Goal: Transaction & Acquisition: Purchase product/service

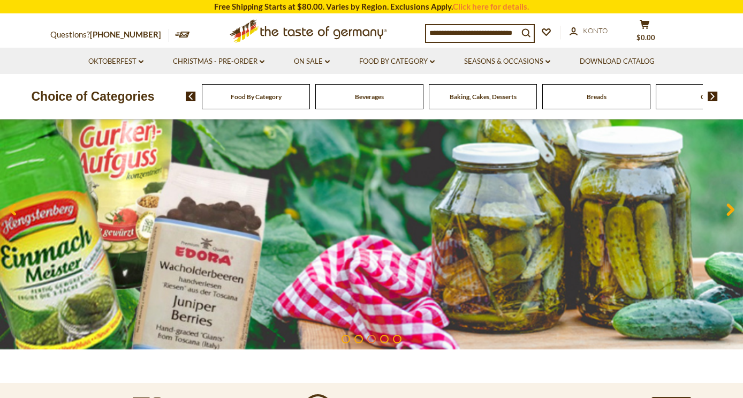
scroll to position [105, 0]
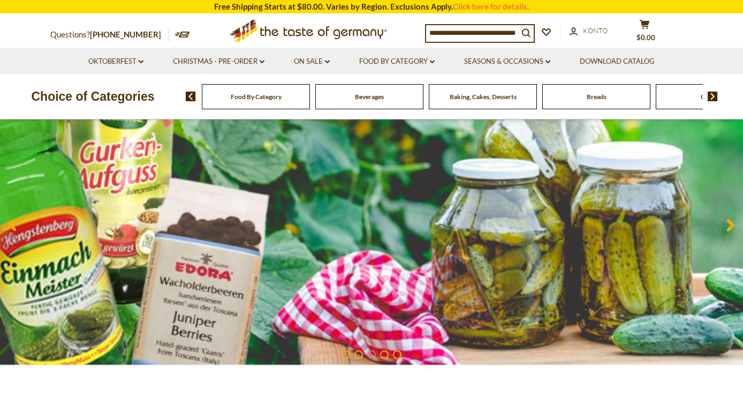
click at [481, 30] on input at bounding box center [472, 32] width 92 height 15
click at [529, 33] on icon "submit" at bounding box center [526, 33] width 9 height 9
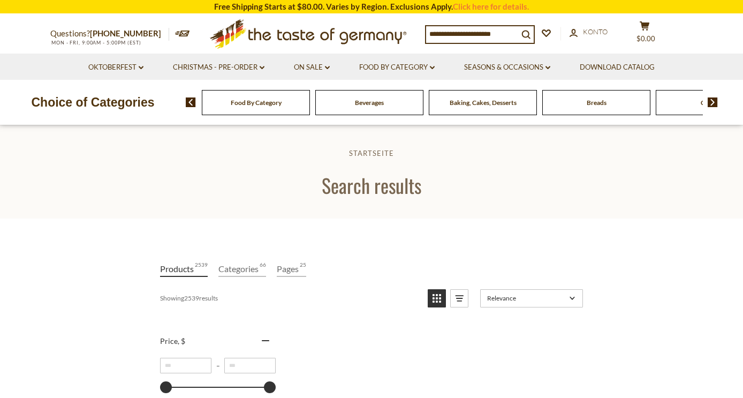
click at [502, 33] on input at bounding box center [472, 33] width 92 height 15
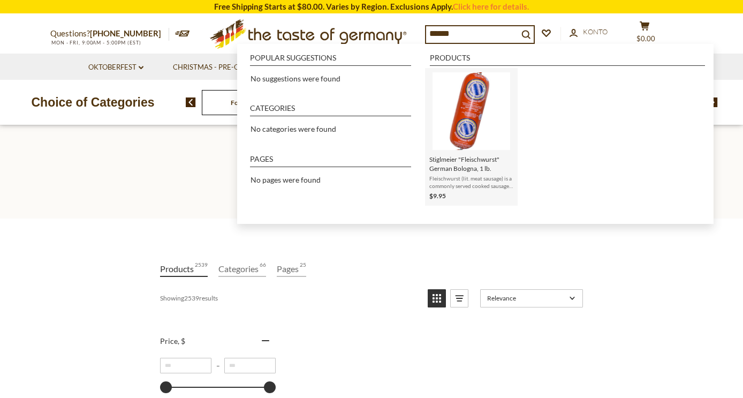
type input "******"
click at [477, 100] on img "Instant Search Results" at bounding box center [471, 111] width 78 height 78
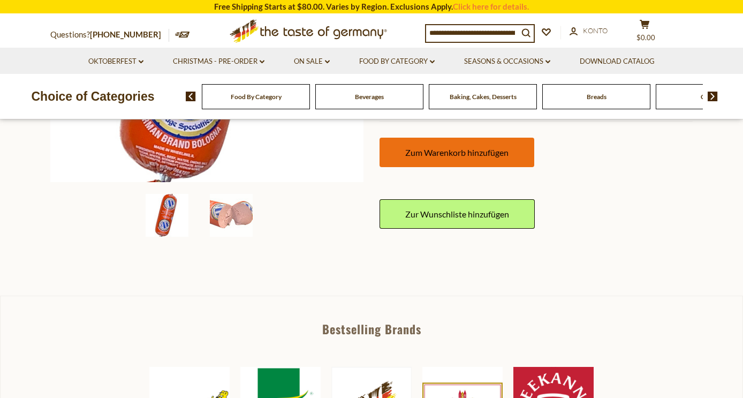
scroll to position [293, 0]
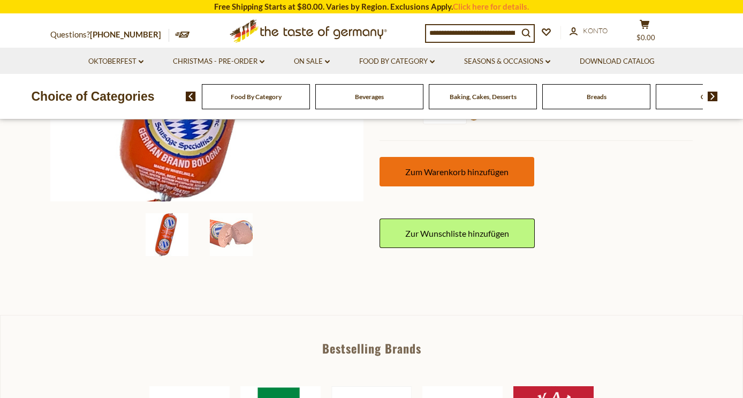
click at [472, 169] on span "Zum Warenkorb hinzufügen" at bounding box center [456, 171] width 103 height 10
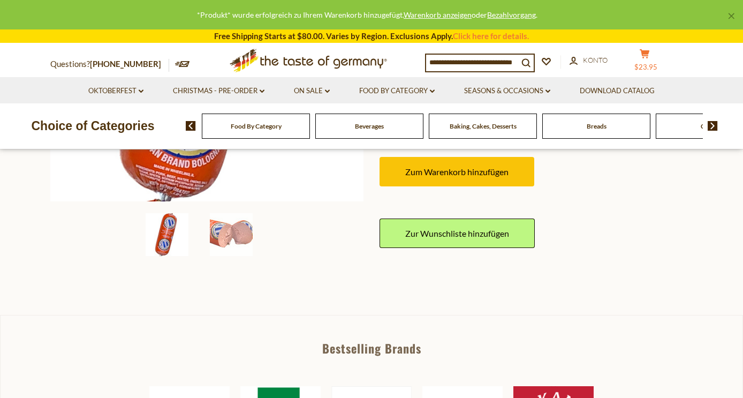
click at [655, 63] on span "$23.95" at bounding box center [645, 67] width 23 height 9
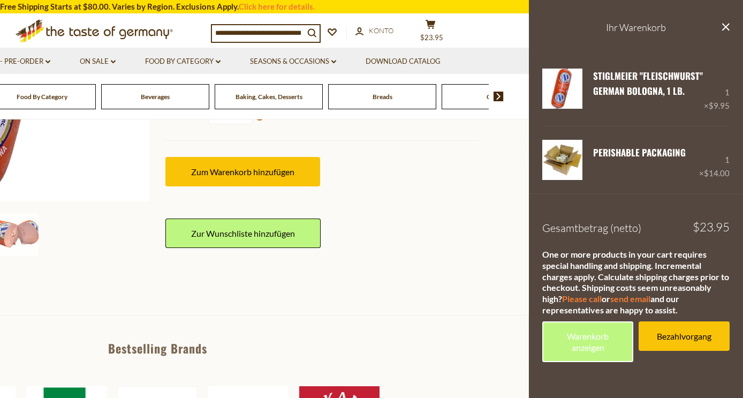
click at [293, 33] on input at bounding box center [258, 32] width 92 height 15
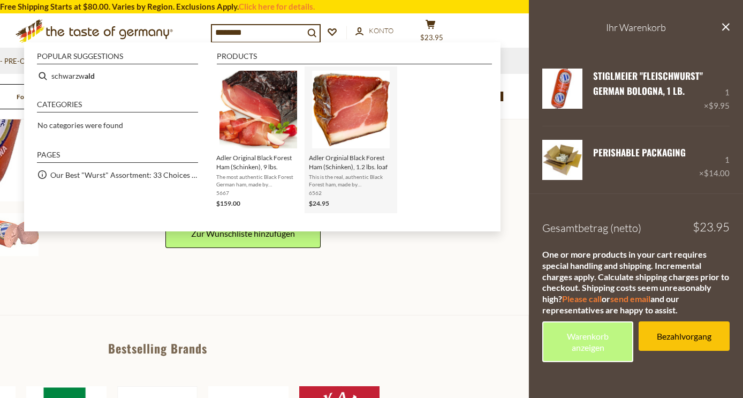
type input "********"
click at [354, 100] on img "Adler Orginial Black Forest Ham (Schinken), 1.2 lbs. loaf" at bounding box center [351, 110] width 78 height 78
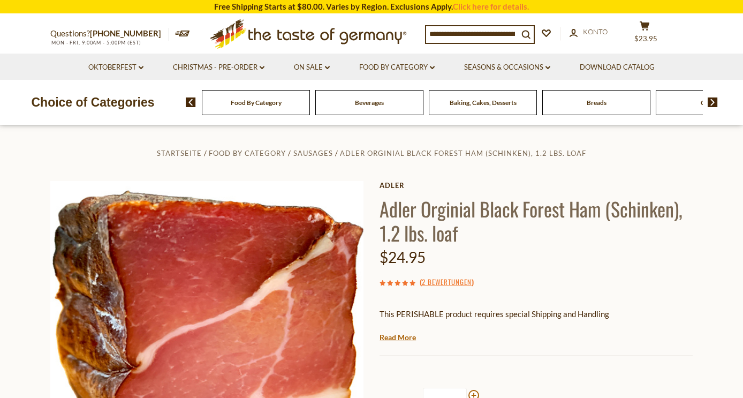
click at [468, 37] on input at bounding box center [472, 33] width 92 height 15
type input "*"
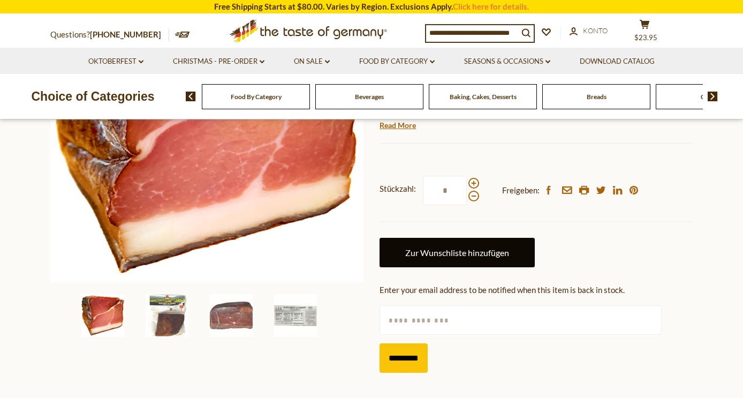
scroll to position [207, 0]
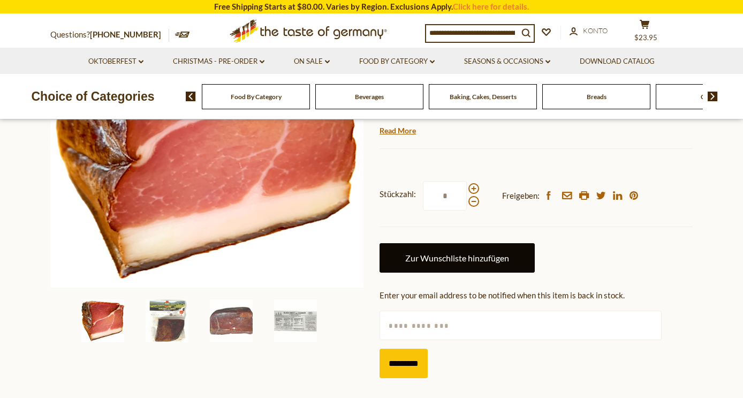
click at [477, 250] on link "Zur Wunschliste hinzufügen" at bounding box center [457, 257] width 155 height 29
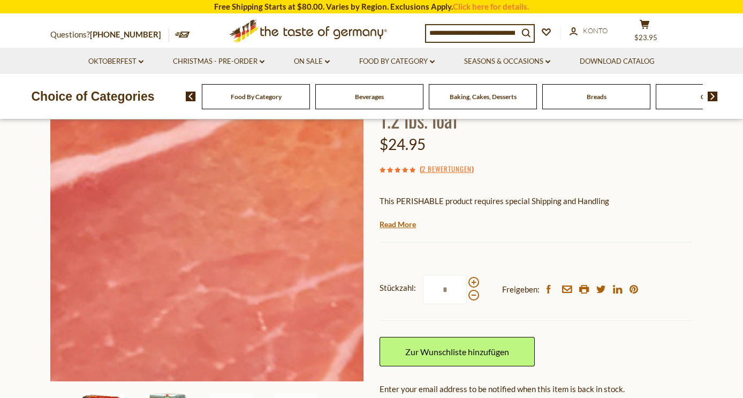
scroll to position [84, 0]
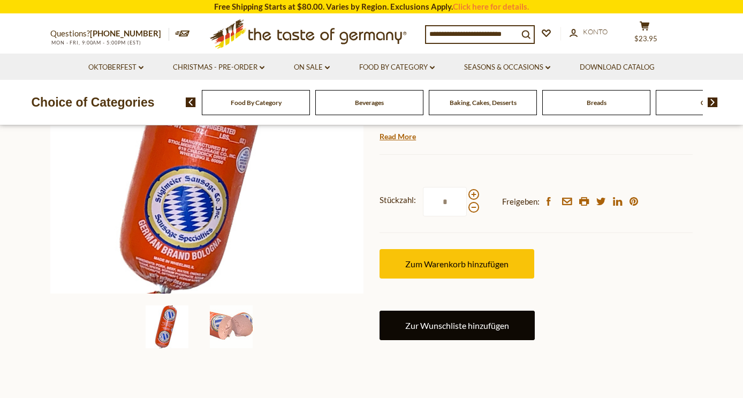
scroll to position [176, 0]
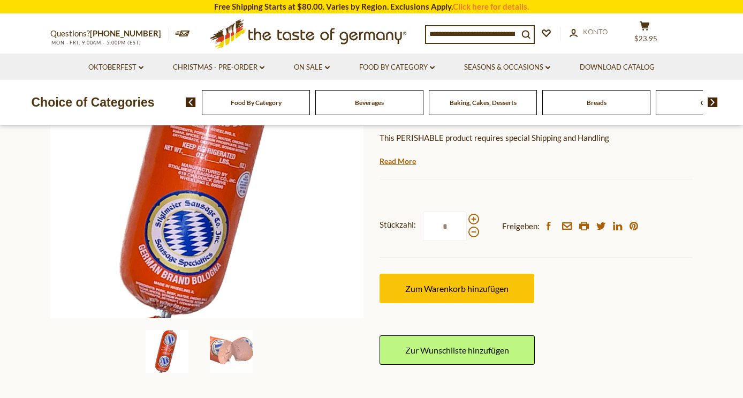
click at [475, 33] on input at bounding box center [472, 33] width 92 height 15
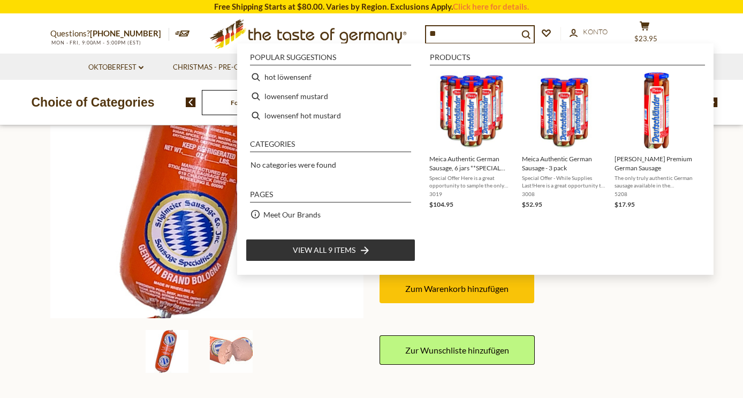
type input "*"
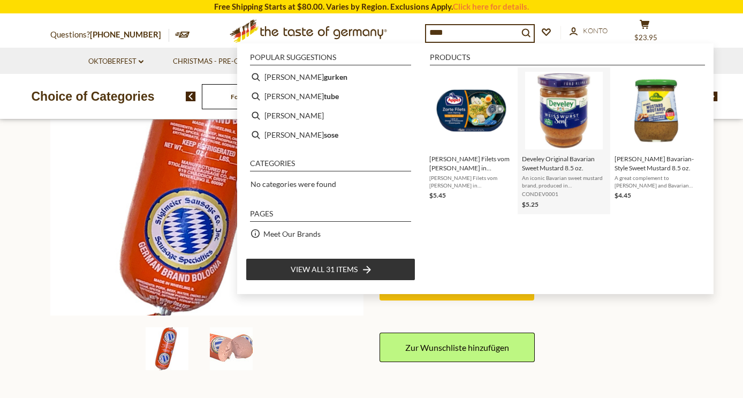
scroll to position [179, 0]
type input "****"
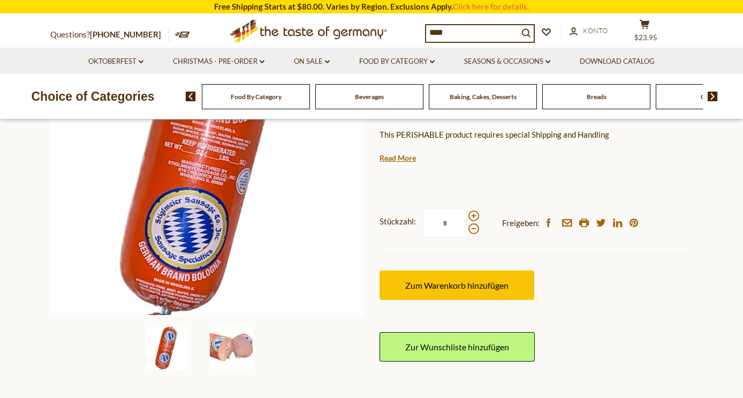
click at [691, 32] on div "Questions? [PHONE_NUMBER] MON - FRI, 9:00AM - 5:00PM (EST) .st0{fill:#EDD300;} …" at bounding box center [371, 30] width 658 height 33
click at [651, 32] on button "cart $23.95" at bounding box center [644, 32] width 32 height 27
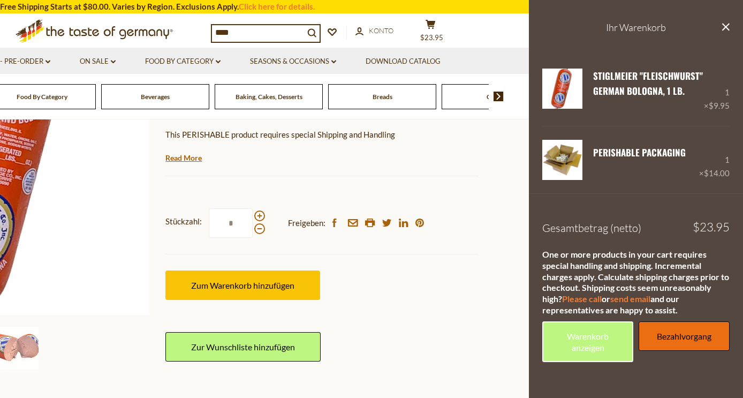
click at [673, 331] on link "Bezahlvorgang" at bounding box center [684, 335] width 91 height 29
